Goal: Obtain resource: Obtain resource

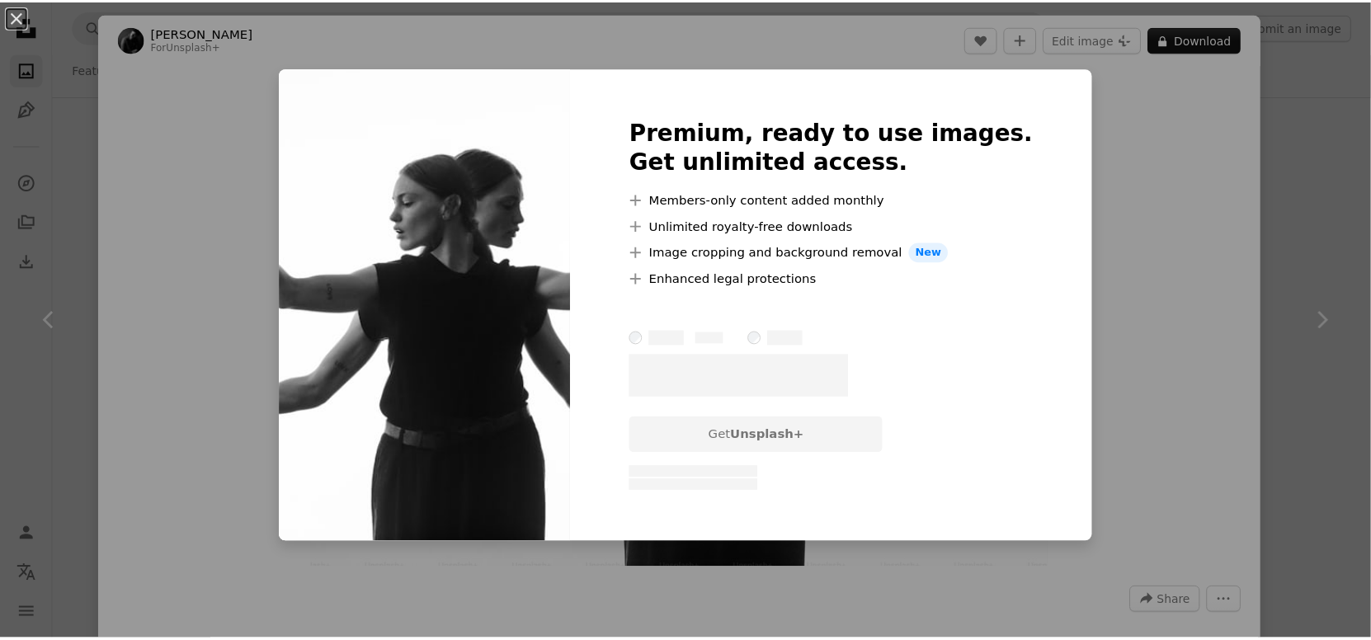
scroll to position [0, 2327]
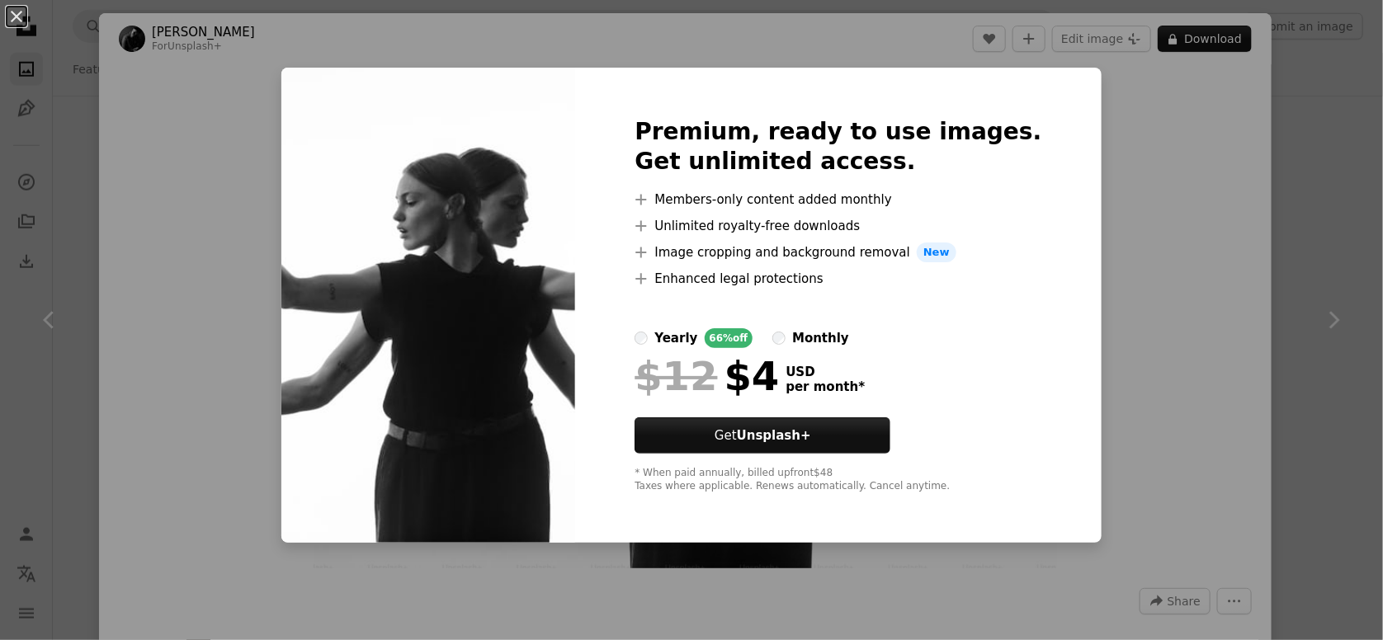
click at [1157, 299] on div "An X shape Premium, ready to use images. Get unlimited access. A plus sign Memb…" at bounding box center [691, 320] width 1383 height 640
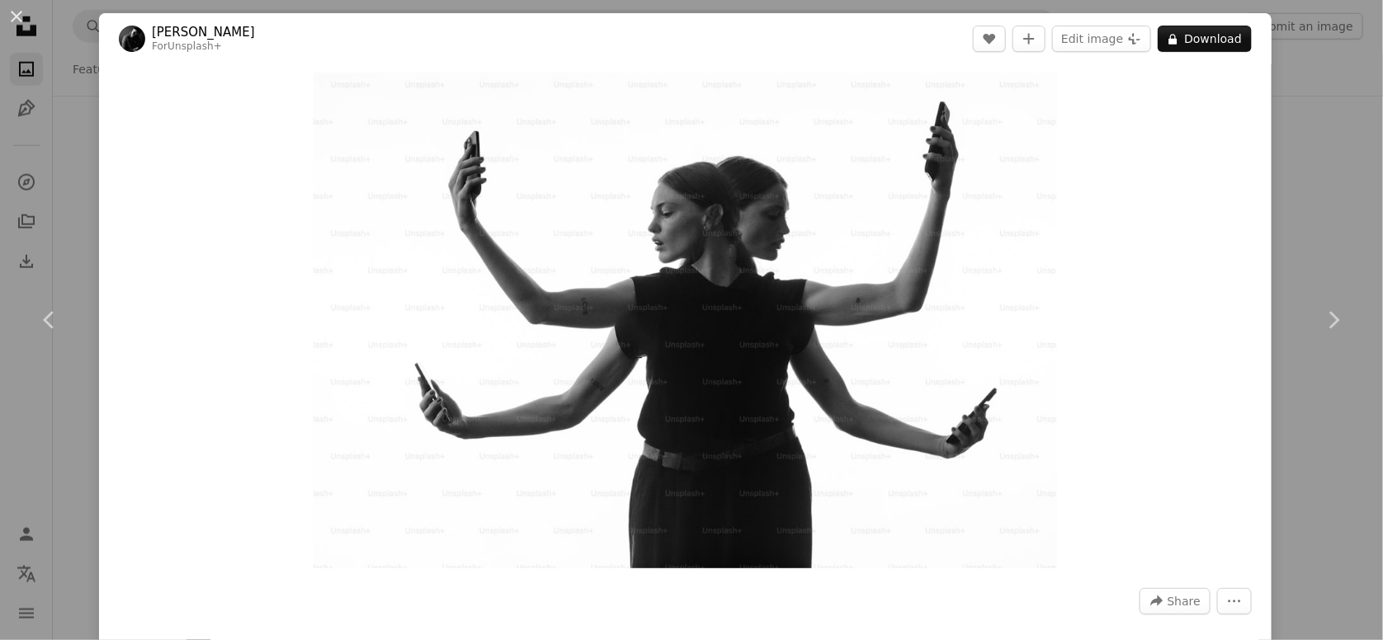
click at [1313, 132] on div "An X shape Chevron left Chevron right [PERSON_NAME] For Unsplash+ A heart A plu…" at bounding box center [691, 320] width 1383 height 640
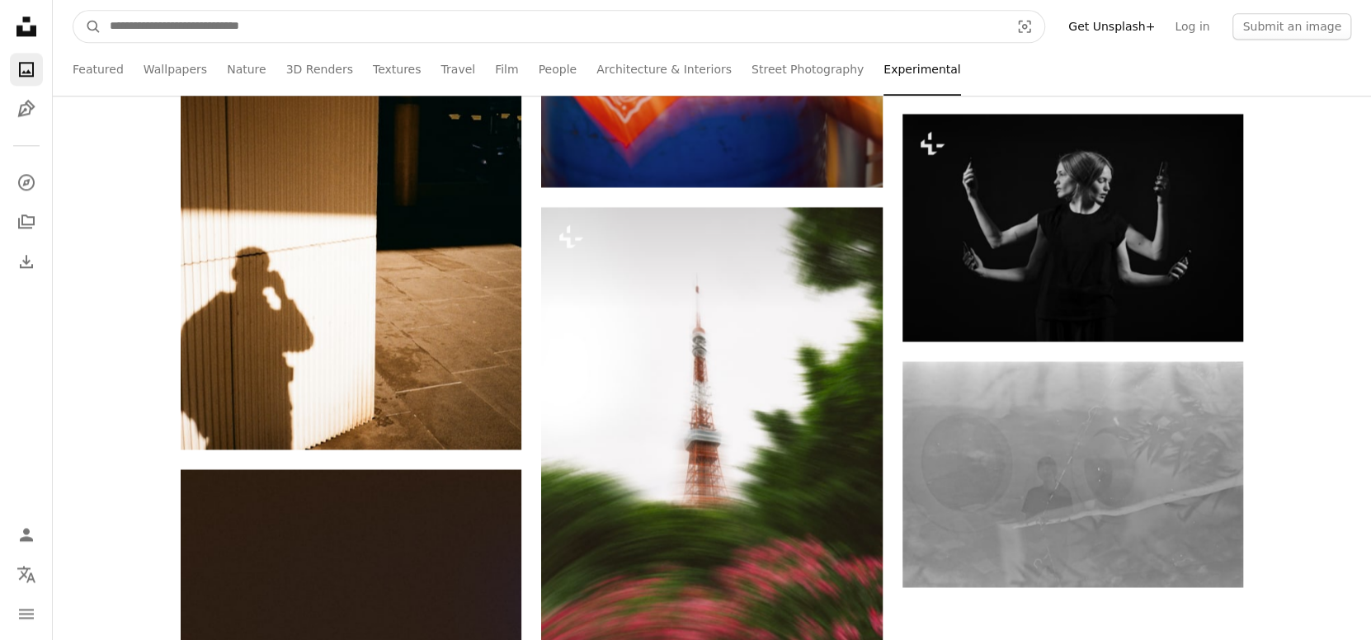
click at [120, 24] on input "Find visuals sitewide" at bounding box center [552, 26] width 903 height 31
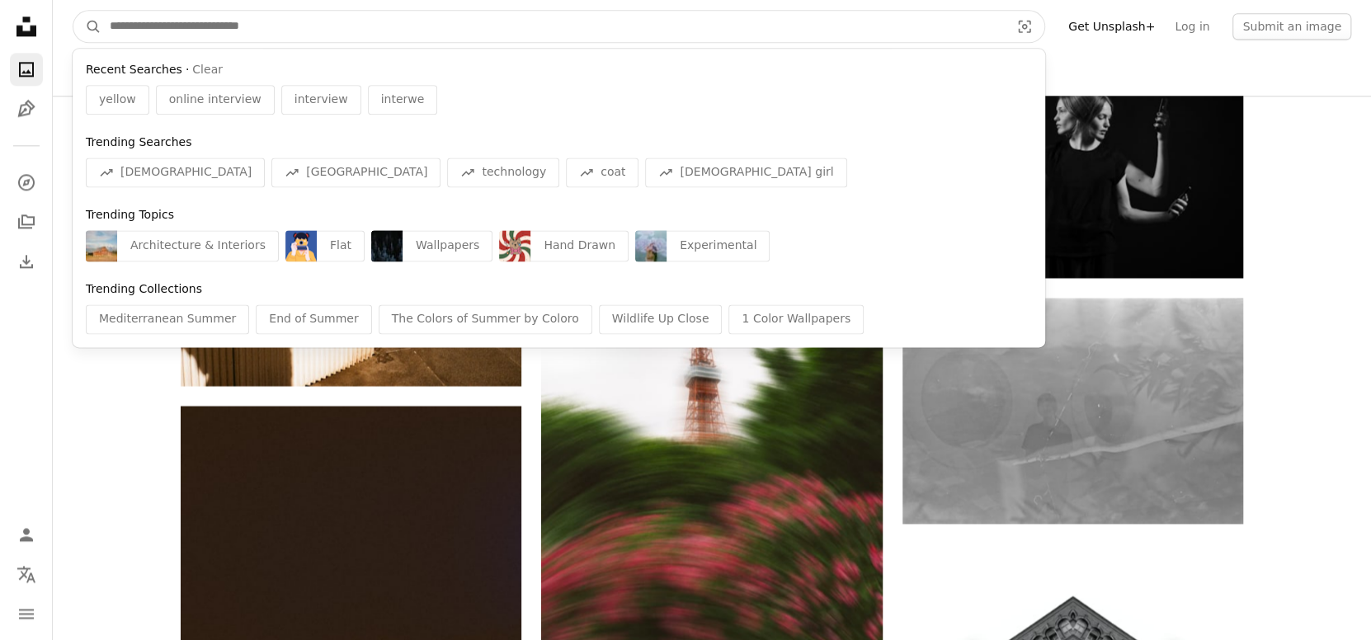
scroll to position [30769, 0]
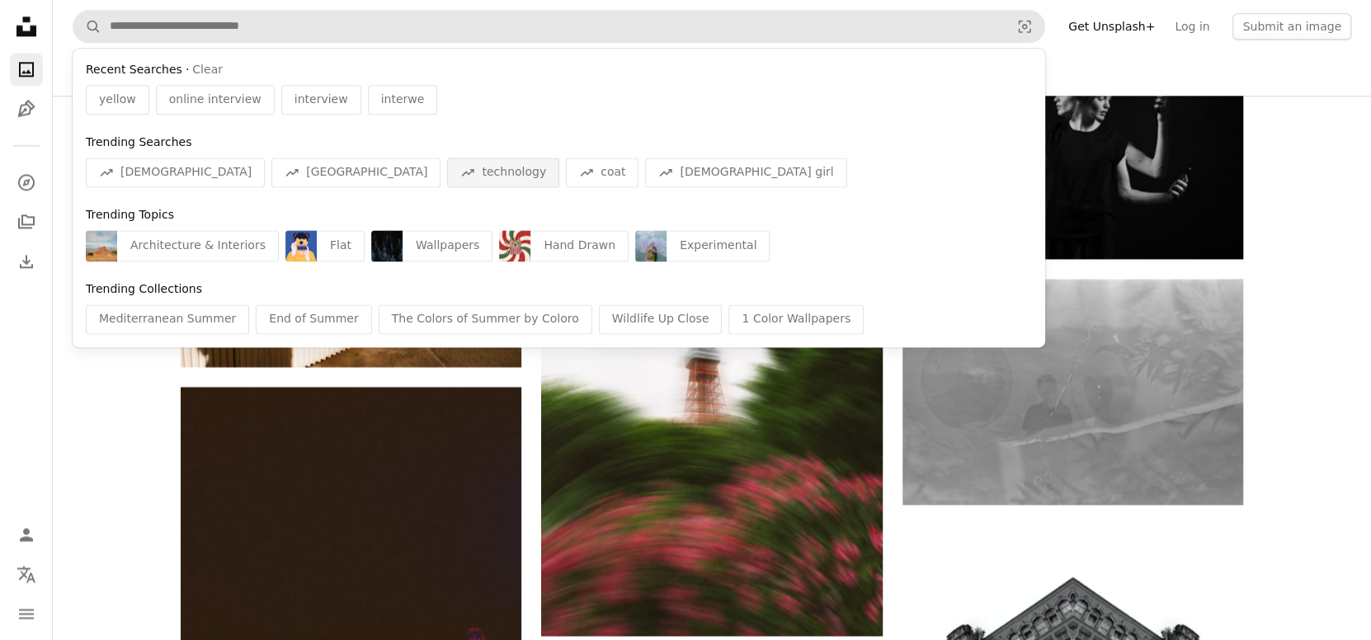
click at [482, 171] on span "technology" at bounding box center [514, 172] width 64 height 16
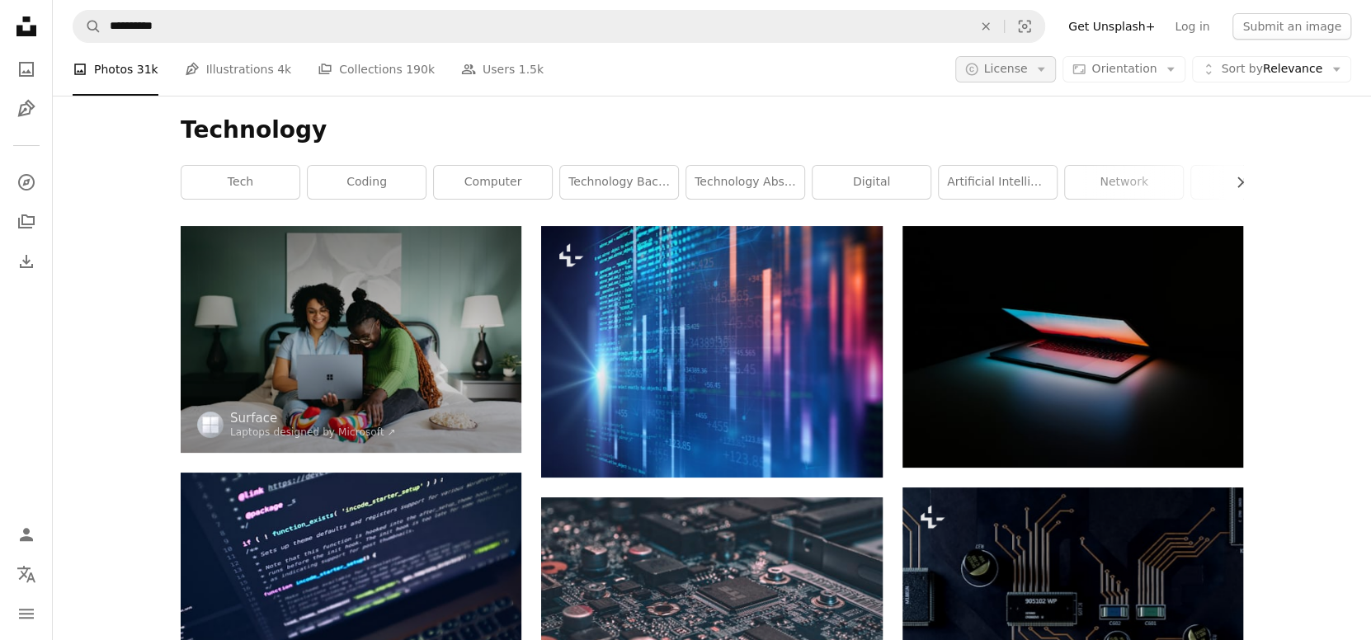
click at [1028, 75] on span "License" at bounding box center [1006, 68] width 44 height 13
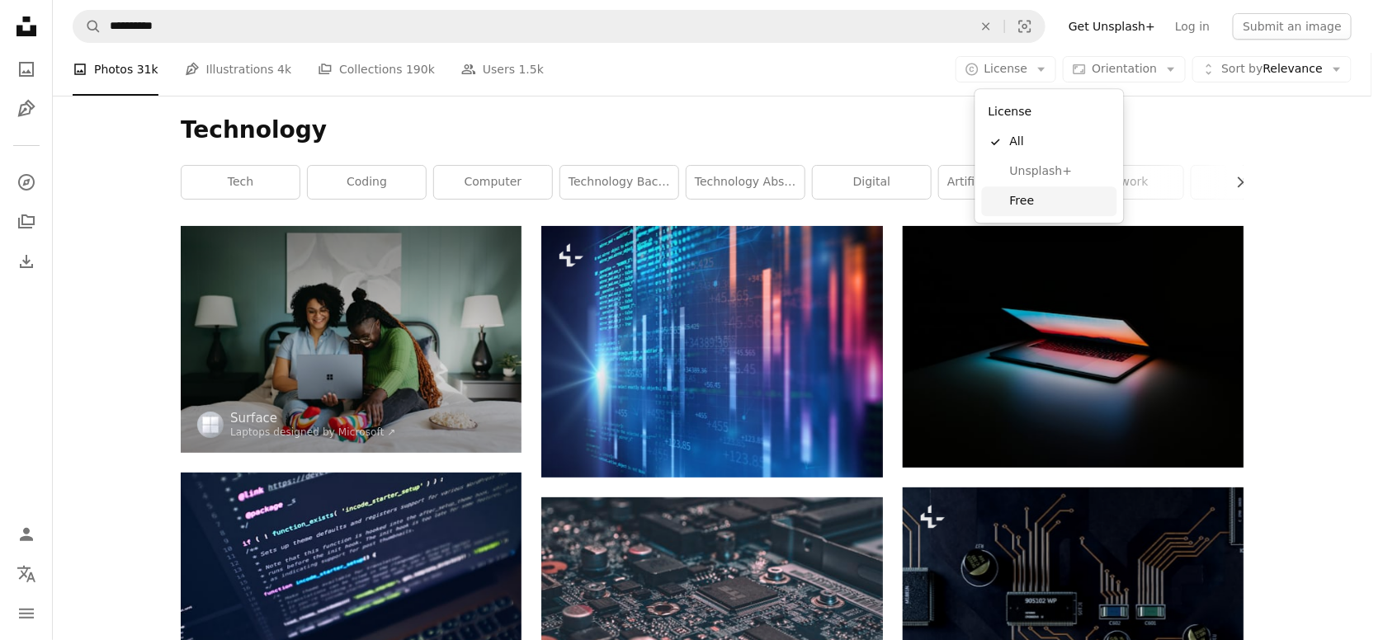
click at [1020, 196] on span "Free" at bounding box center [1060, 201] width 101 height 16
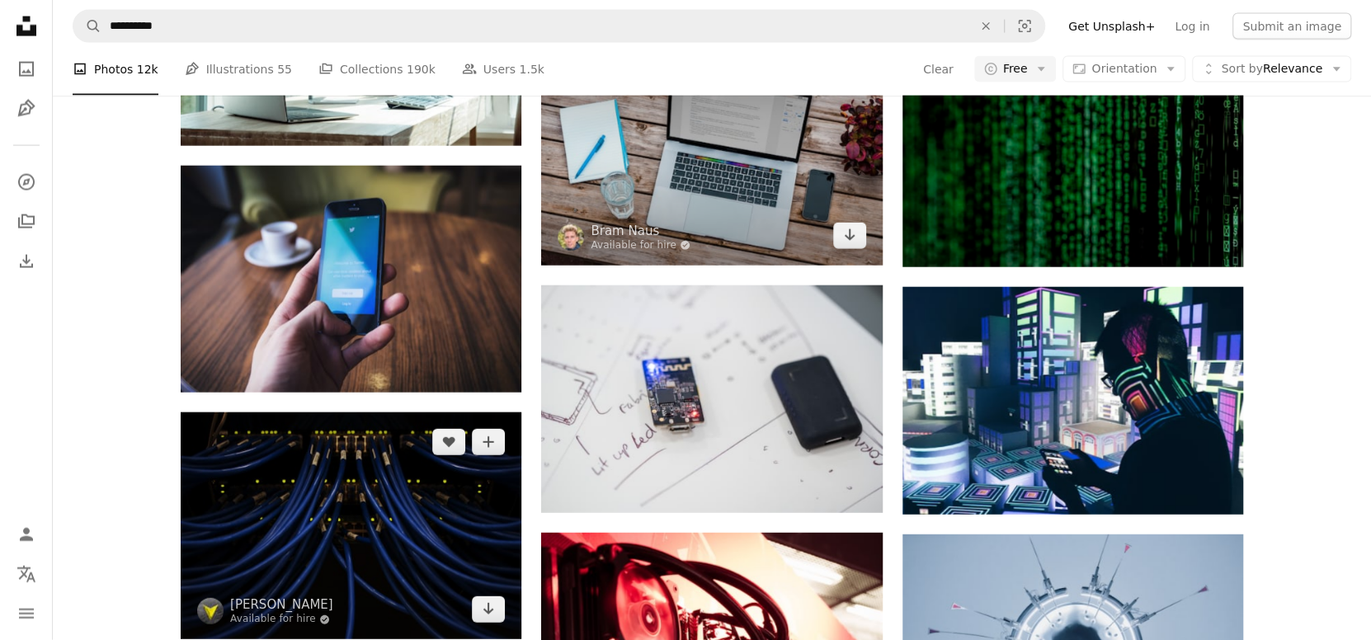
scroll to position [23344, 0]
